Goal: Information Seeking & Learning: Learn about a topic

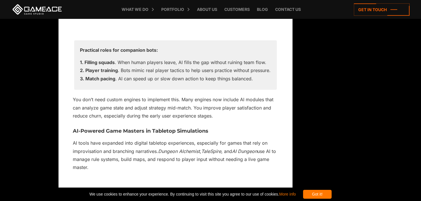
scroll to position [2455, 0]
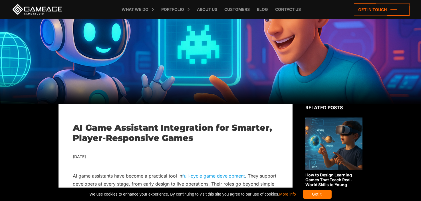
scroll to position [57, 0]
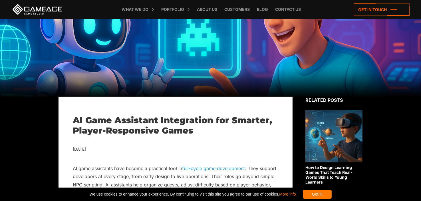
drag, startPoint x: 272, startPoint y: 45, endPoint x: 258, endPoint y: 35, distance: 16.8
click at [249, 51] on div at bounding box center [210, 29] width 421 height 135
drag, startPoint x: 289, startPoint y: 32, endPoint x: 259, endPoint y: 70, distance: 48.3
click at [259, 69] on div at bounding box center [210, 29] width 421 height 135
click at [330, 124] on img at bounding box center [334, 136] width 57 height 52
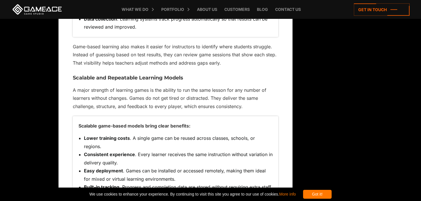
scroll to position [1346, 0]
